Goal: Information Seeking & Learning: Learn about a topic

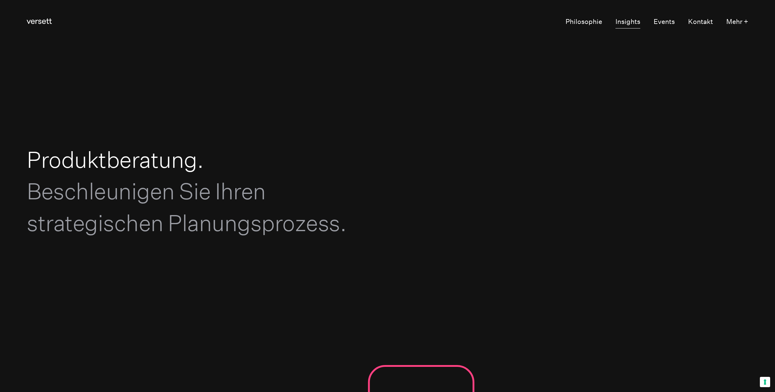
click at [623, 23] on link "Insights" at bounding box center [627, 22] width 25 height 13
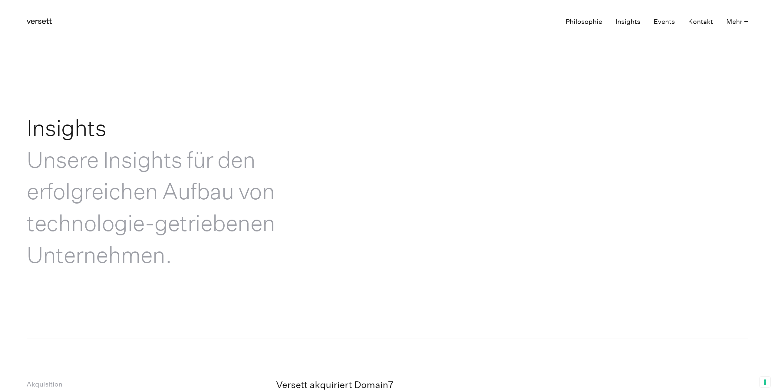
click at [579, 21] on link "Philosophie" at bounding box center [583, 22] width 37 height 13
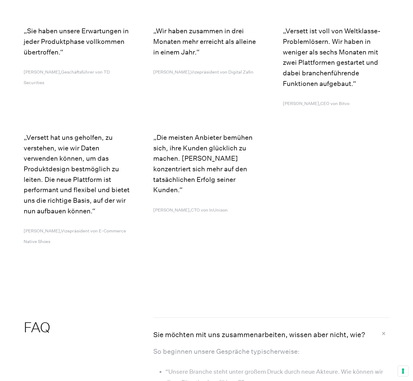
scroll to position [3043, 0]
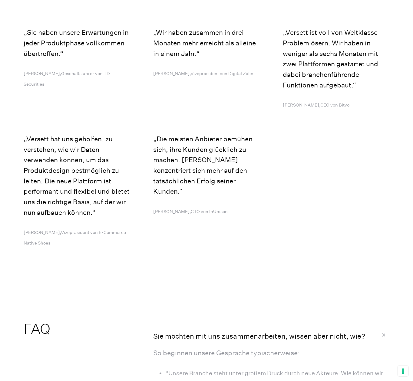
click at [310, 120] on div "Kreativ. Schnell. Freundlich. Die Zusammenarbeit mit dem Versett-Team war von A…" at bounding box center [207, 74] width 366 height 372
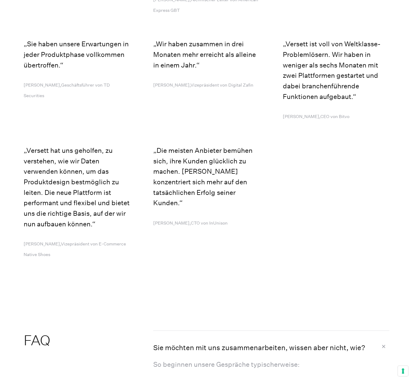
scroll to position [3030, 0]
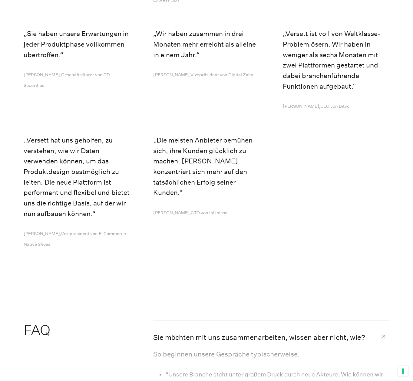
scroll to position [3042, 0]
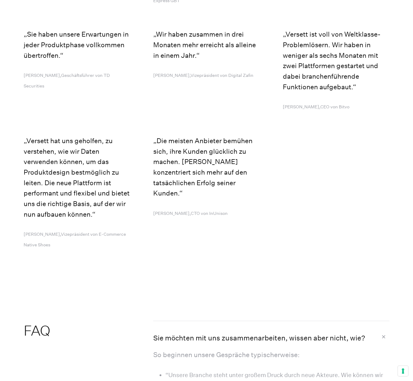
click at [112, 45] on p "Sie haben unsere Erwartungen in jeder Produktphase vollkommen übertroffen." at bounding box center [77, 44] width 106 height 31
click at [132, 179] on div "Kreativ. Schnell. Freundlich. Die Zusammenarbeit mit dem Versett-Team war von A…" at bounding box center [207, 76] width 366 height 372
click at [286, 164] on div "Kreativ. Schnell. Freundlich. Die Zusammenarbeit mit dem Versett-Team war von A…" at bounding box center [207, 76] width 366 height 372
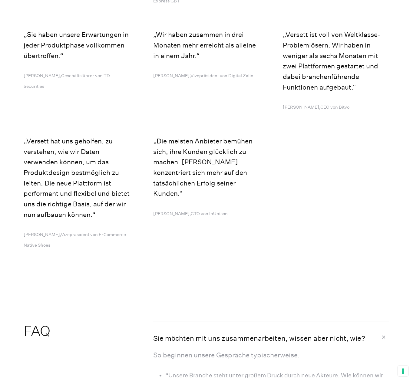
click at [286, 164] on div "Kreativ. Schnell. Freundlich. Die Zusammenarbeit mit dem Versett-Team war von A…" at bounding box center [207, 76] width 366 height 372
click at [283, 214] on div "Kreativ. Schnell. Freundlich. Die Zusammenarbeit mit dem Versett-Team war von A…" at bounding box center [207, 76] width 366 height 372
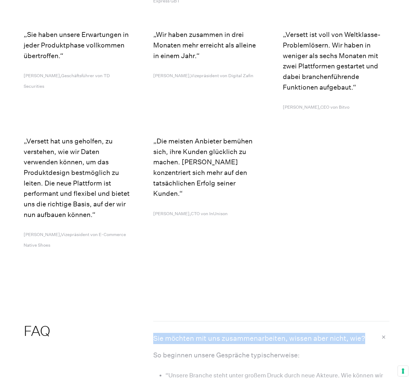
drag, startPoint x: 211, startPoint y: 258, endPoint x: 242, endPoint y: 245, distance: 33.0
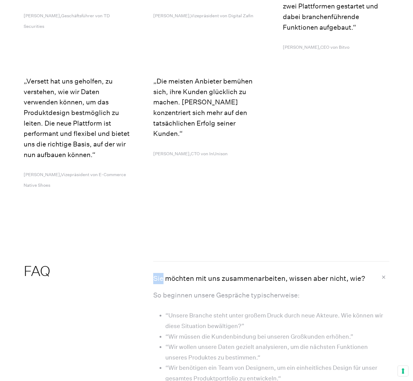
scroll to position [3100, 0]
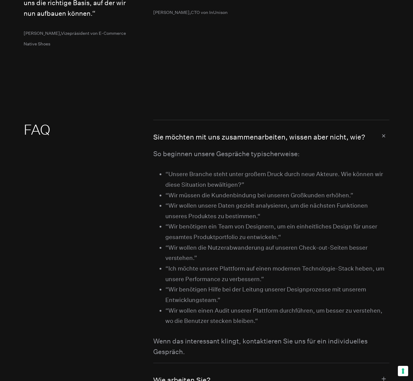
scroll to position [3243, 0]
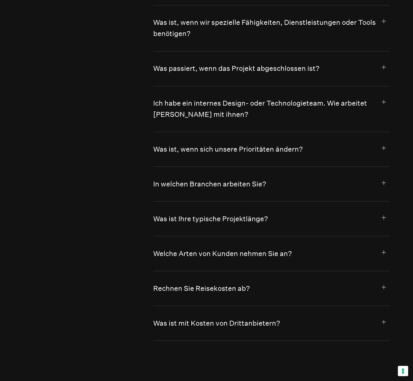
scroll to position [3670, 0]
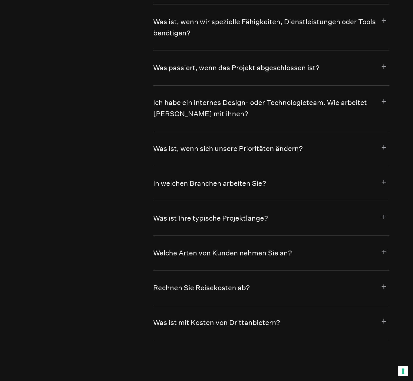
click at [382, 137] on button "Was ist, wenn sich unsere Prioritäten ändern?" at bounding box center [271, 148] width 236 height 35
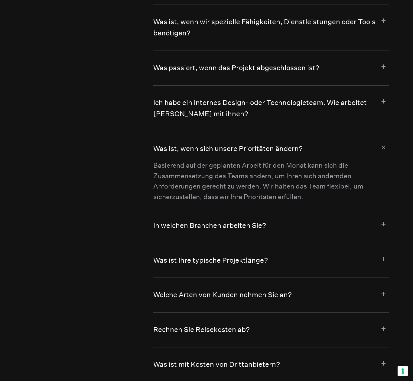
scroll to position [3671, 0]
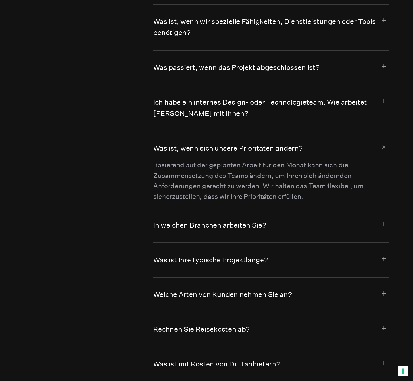
click at [382, 137] on button "Was ist, wenn sich unsere Prioritäten ändern?" at bounding box center [271, 145] width 236 height 29
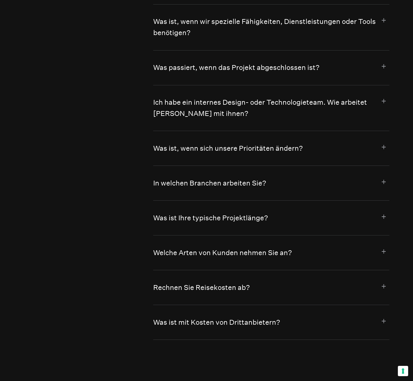
click at [382, 137] on button "Was ist, wenn sich unsere Prioritäten ändern?" at bounding box center [271, 148] width 236 height 35
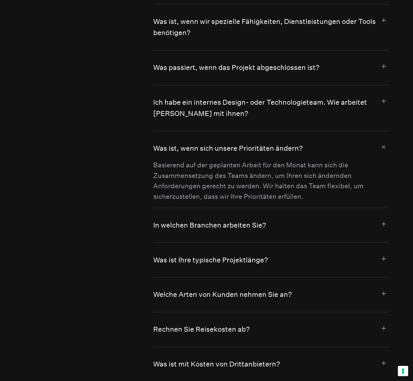
click at [383, 137] on button "Was ist, wenn sich unsere Prioritäten ändern?" at bounding box center [271, 145] width 236 height 29
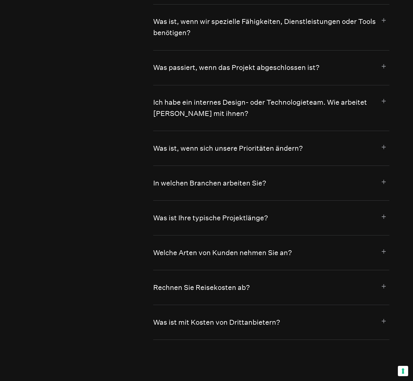
click at [383, 176] on button "In welchen Branchen arbeiten Sie?" at bounding box center [271, 183] width 236 height 35
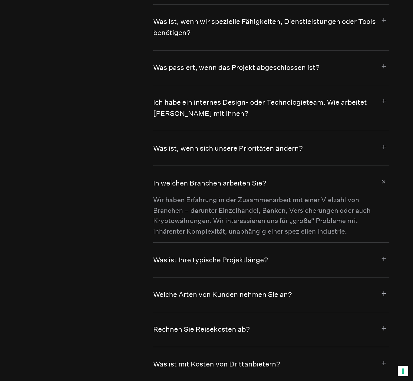
click at [383, 176] on button "In welchen Branchen arbeiten Sie?" at bounding box center [271, 180] width 236 height 29
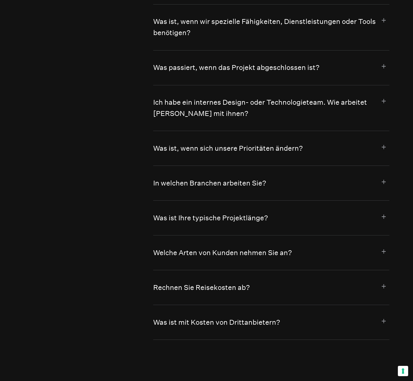
click at [383, 176] on button "In welchen Branchen arbeiten Sie?" at bounding box center [271, 183] width 236 height 35
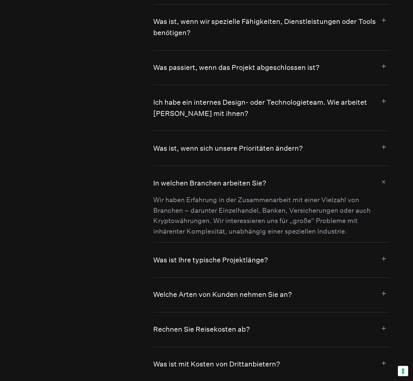
click at [383, 176] on button "In welchen Branchen arbeiten Sie?" at bounding box center [271, 180] width 236 height 29
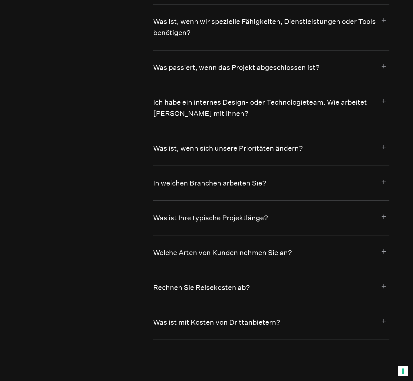
click at [383, 176] on button "In welchen Branchen arbeiten Sie?" at bounding box center [271, 183] width 236 height 35
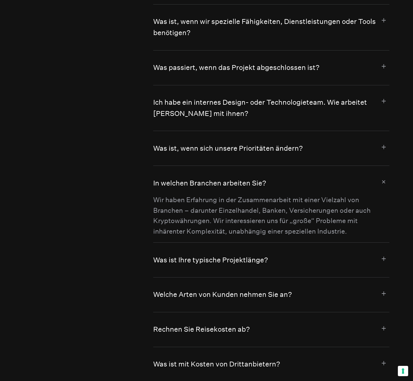
click at [383, 176] on button "In welchen Branchen arbeiten Sie?" at bounding box center [271, 180] width 236 height 29
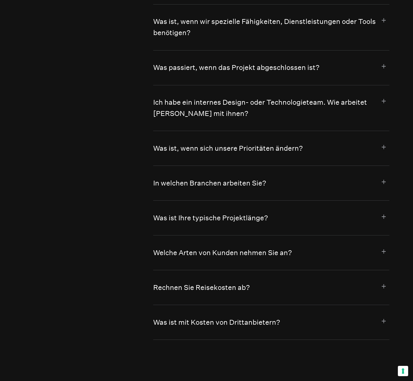
click at [383, 176] on button "In welchen Branchen arbeiten Sie?" at bounding box center [271, 183] width 236 height 35
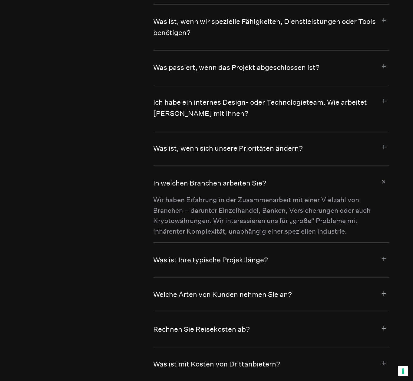
click at [383, 176] on button "In welchen Branchen arbeiten Sie?" at bounding box center [271, 180] width 236 height 29
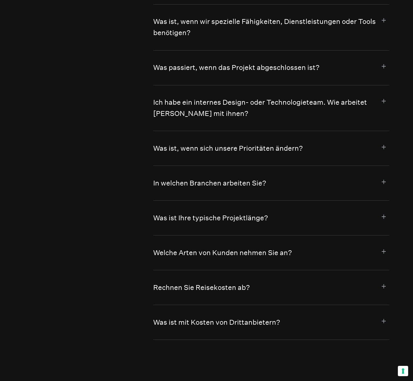
click at [383, 207] on button "Was ist Ihre typische Projektlänge?" at bounding box center [271, 218] width 236 height 35
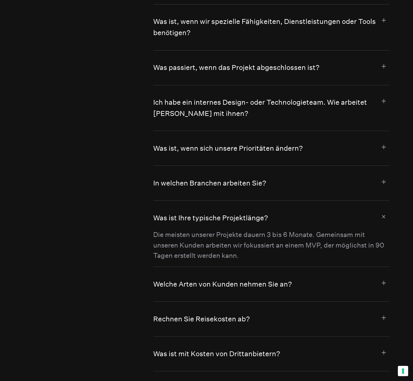
click at [383, 207] on button "Was ist Ihre typische Projektlänge?" at bounding box center [271, 215] width 236 height 29
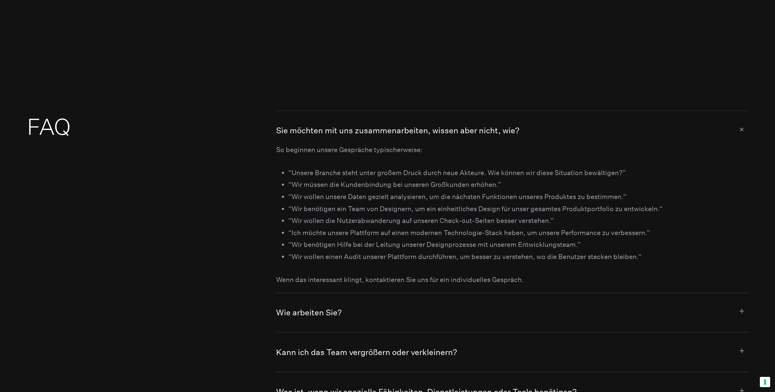
scroll to position [3755, 0]
